Goal: Information Seeking & Learning: Learn about a topic

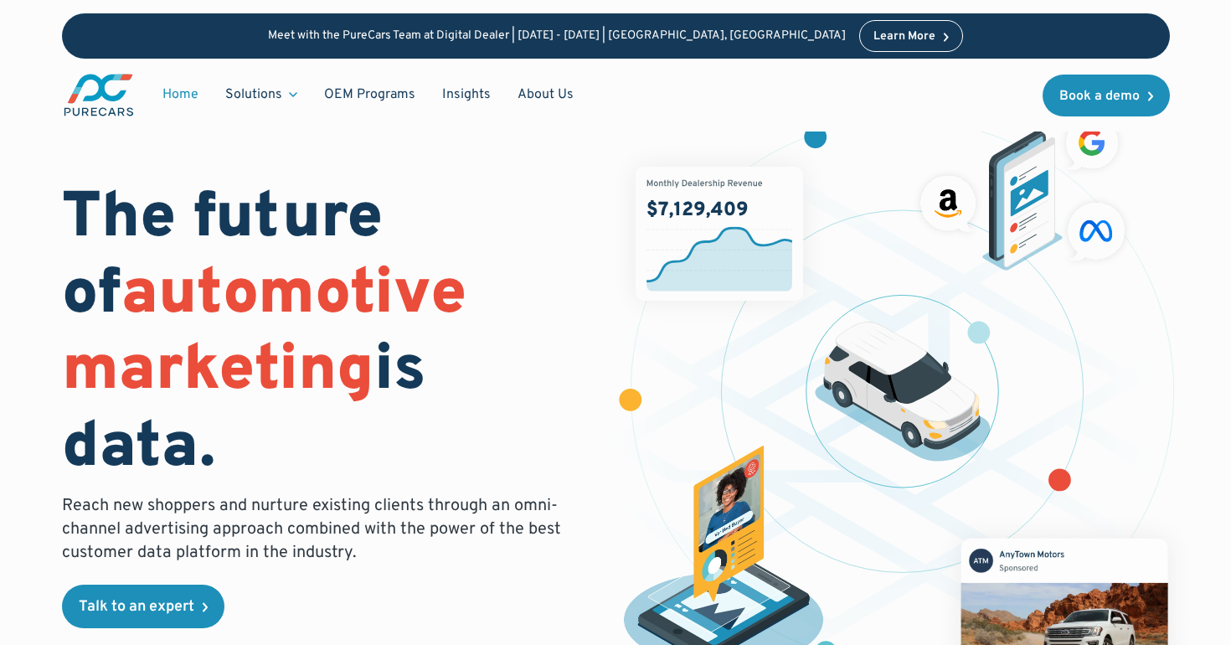
scroll to position [15, 0]
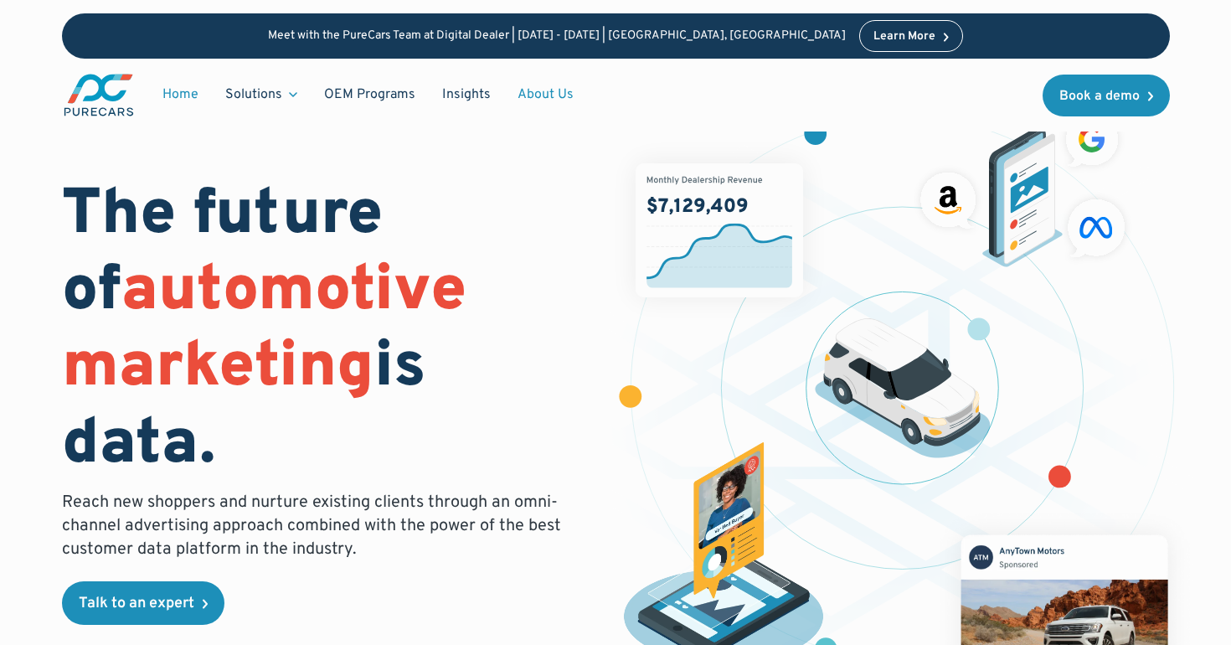
click at [518, 87] on link "About Us" at bounding box center [545, 95] width 83 height 32
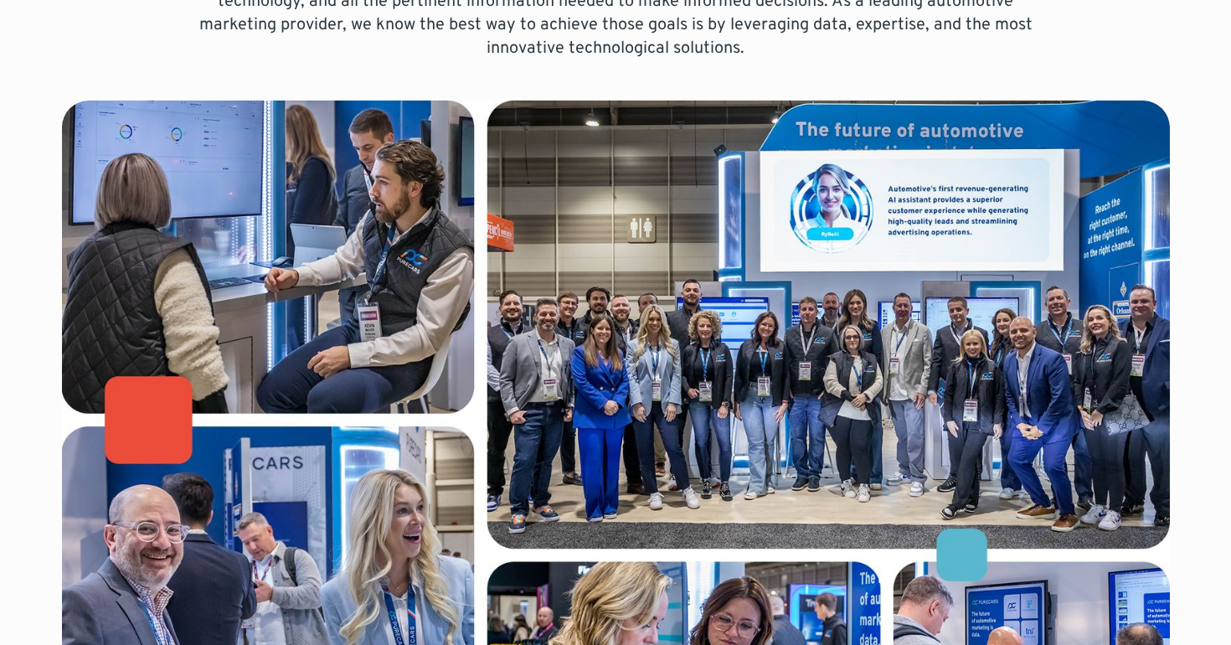
scroll to position [604, 0]
